Goal: Find specific page/section: Find specific page/section

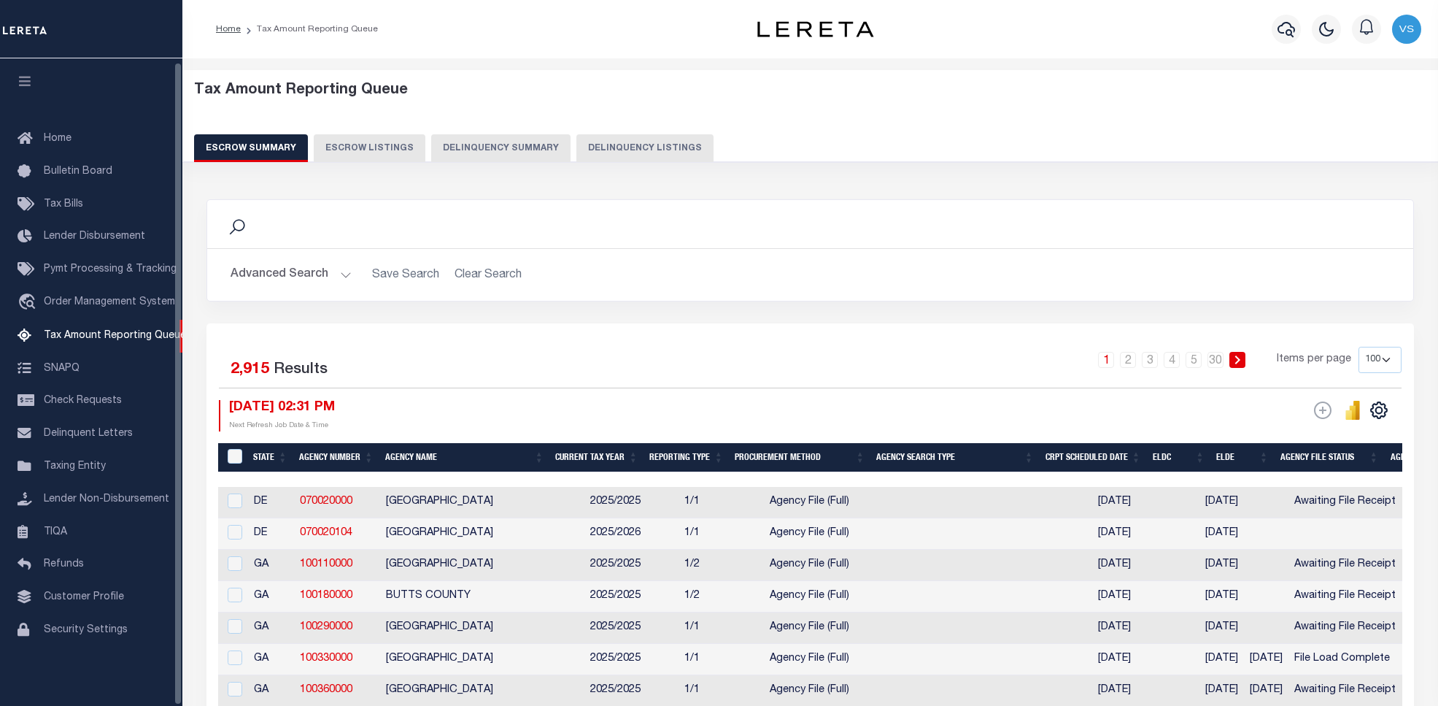
select select "100"
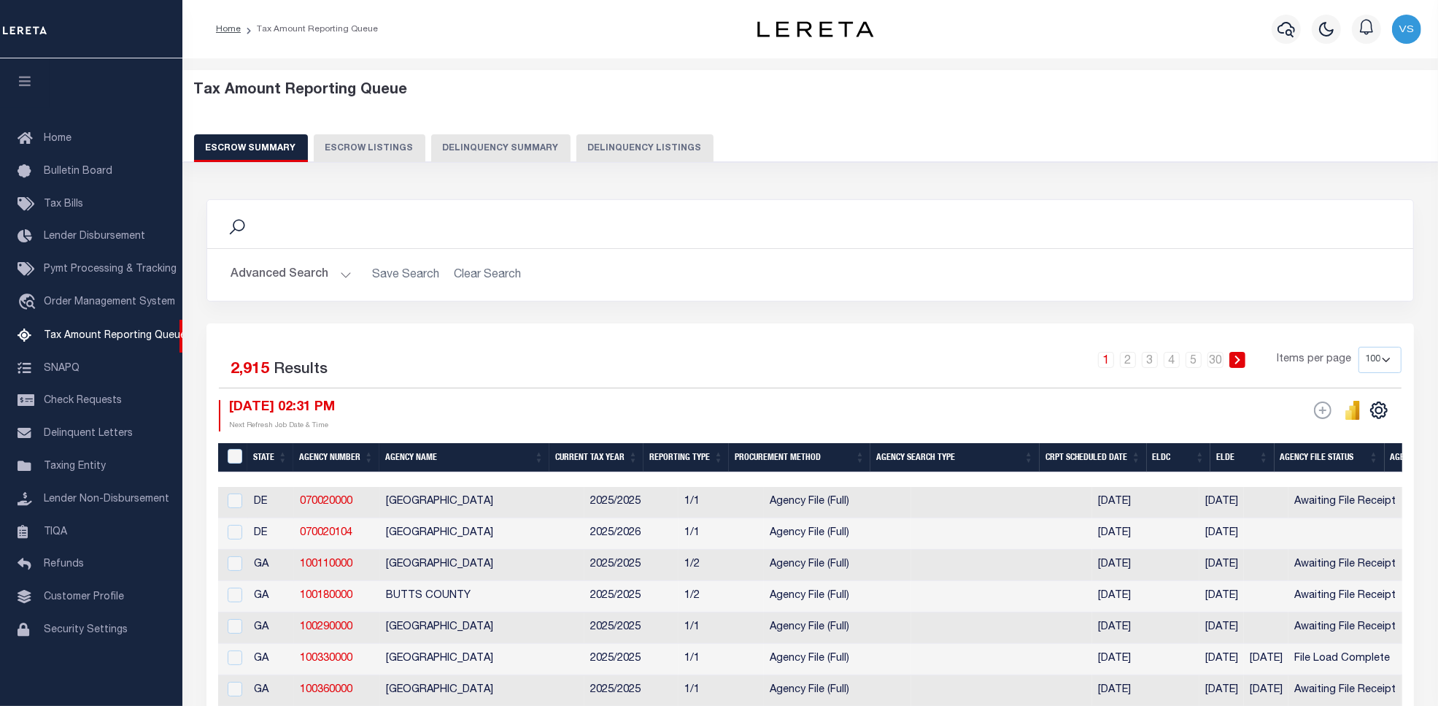
click at [590, 158] on button "Delinquency Listings" at bounding box center [644, 148] width 137 height 28
select select "CO"
select select "100"
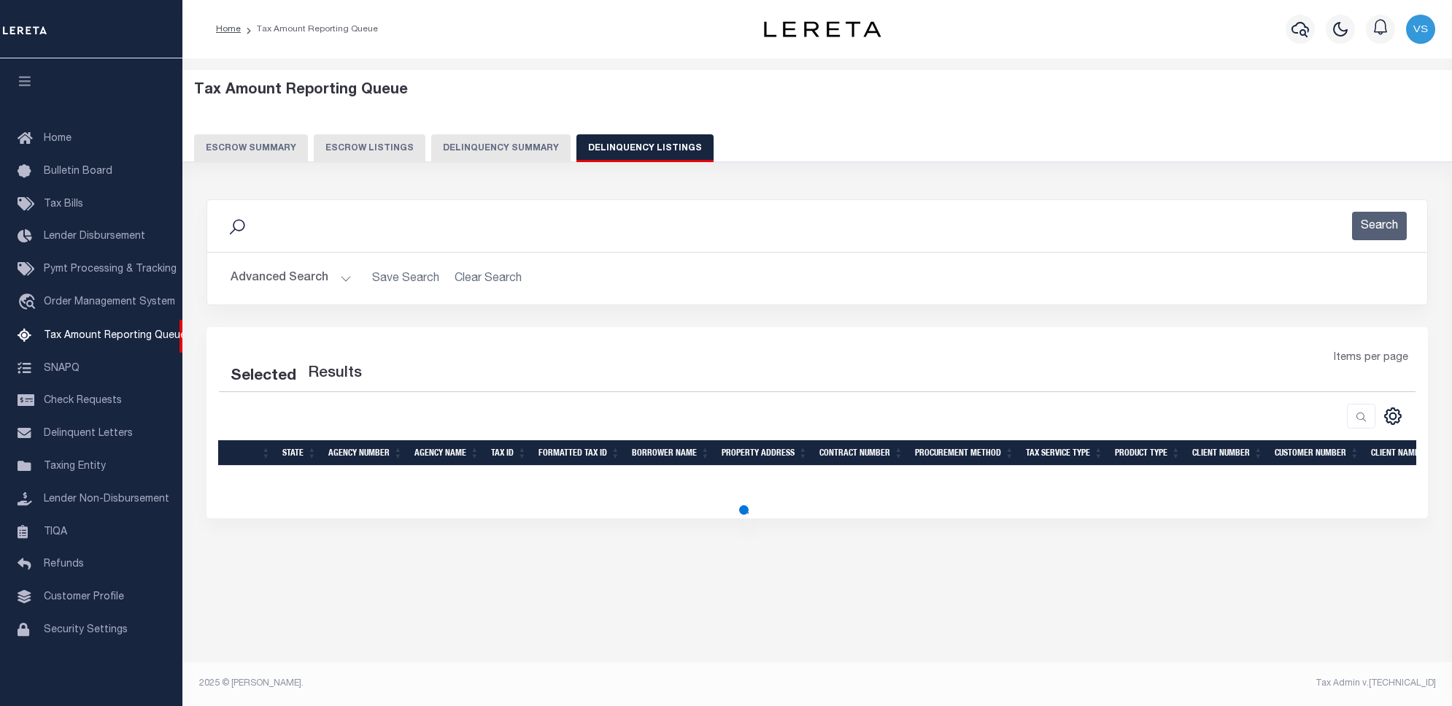
select select "100"
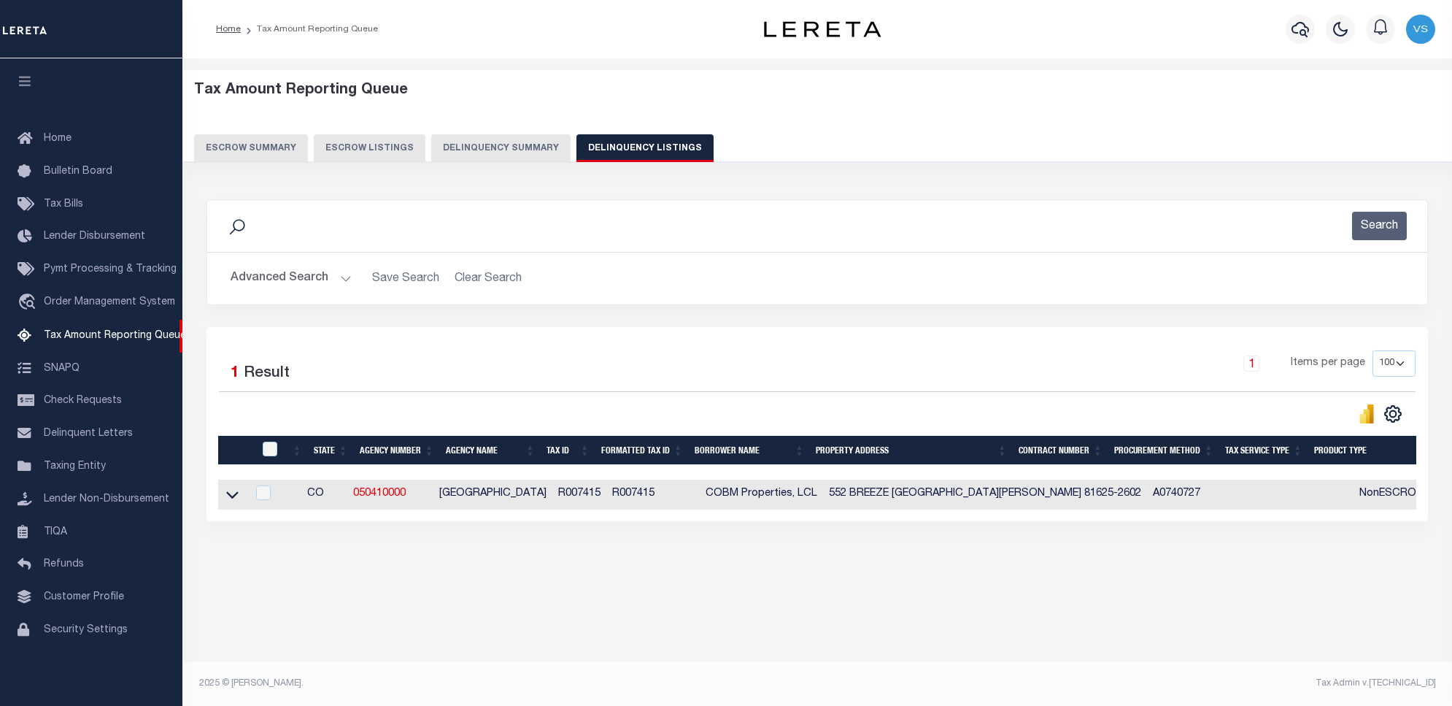
click at [293, 285] on button "Advanced Search" at bounding box center [291, 278] width 121 height 28
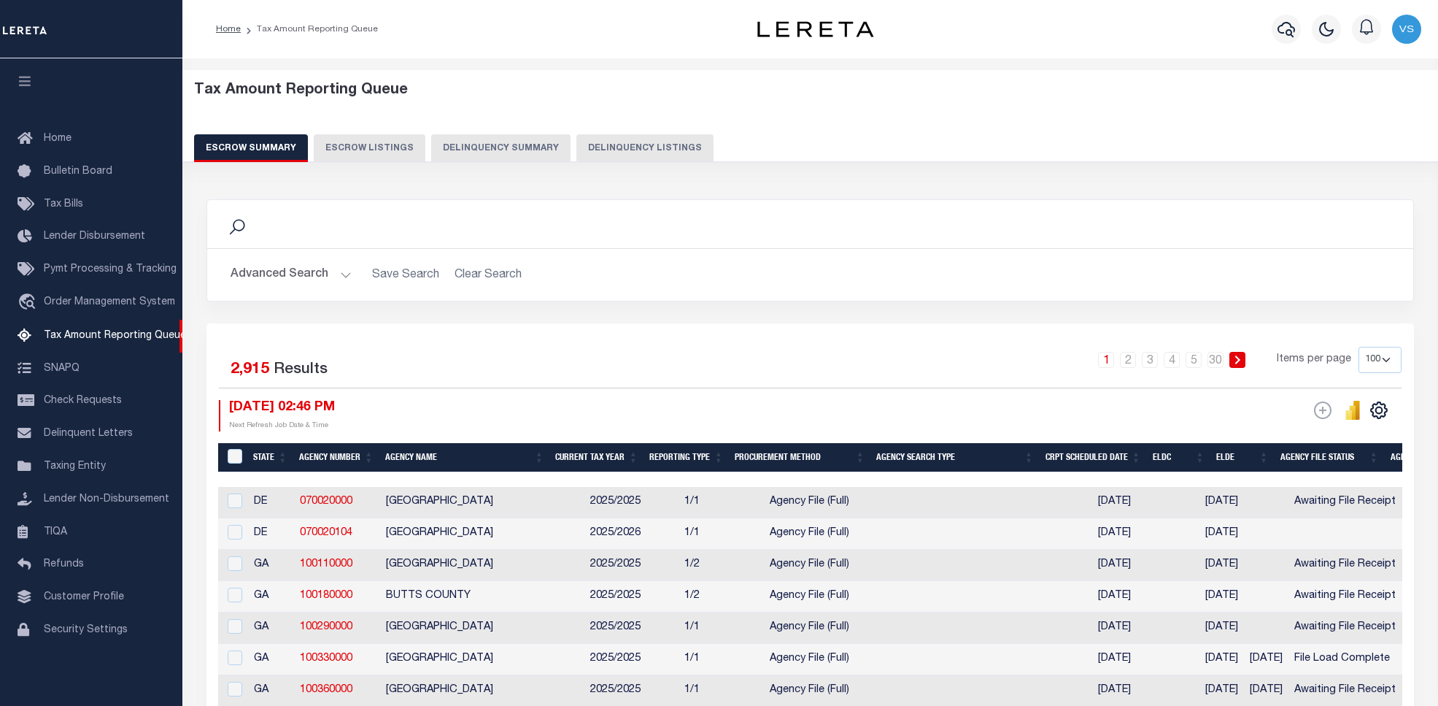
select select "100"
